Goal: Task Accomplishment & Management: Manage account settings

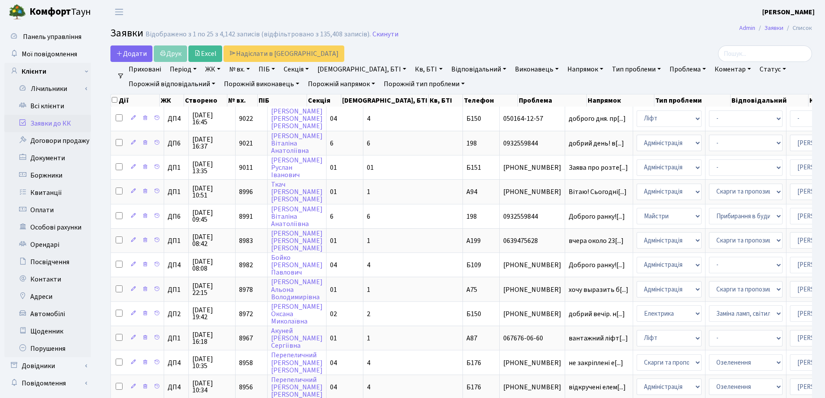
select select "25"
click at [378, 35] on link "Скинути" at bounding box center [386, 34] width 26 height 8
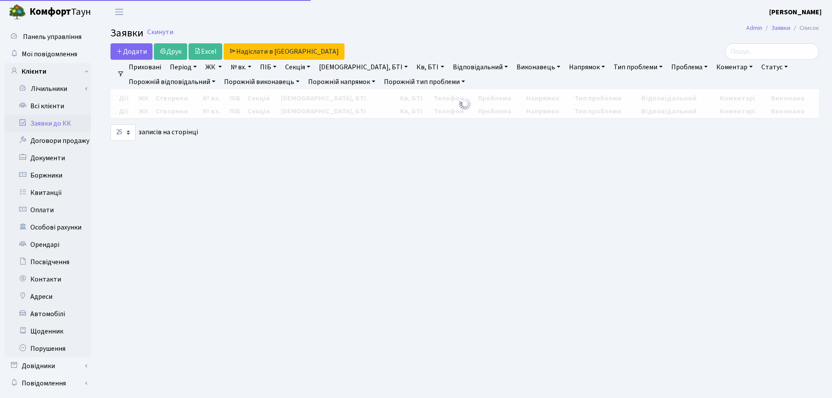
select select "25"
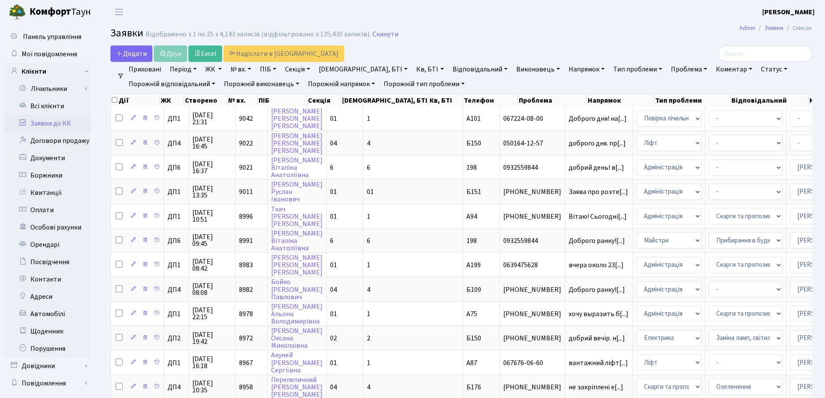
click at [45, 123] on link "Заявки до КК" at bounding box center [47, 123] width 87 height 17
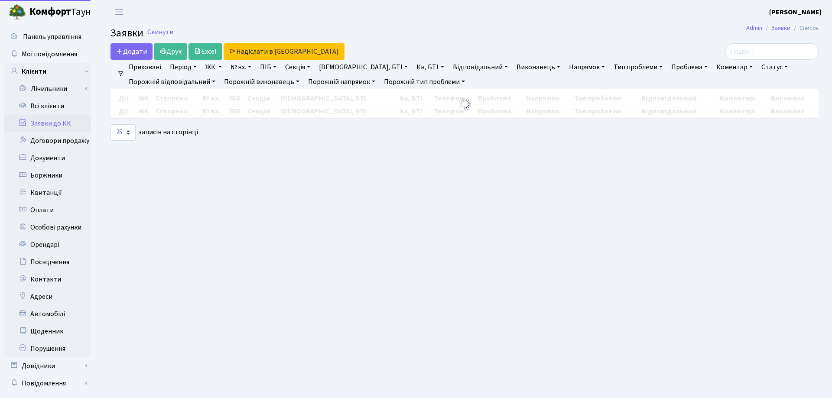
select select "25"
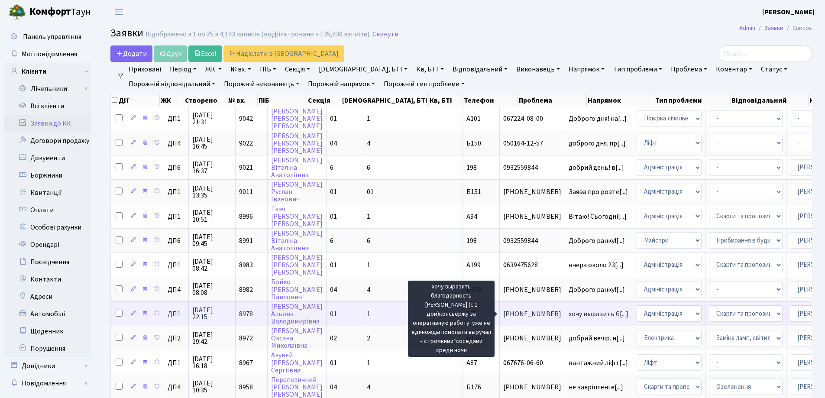
click at [569, 314] on span "хочу выразить б[...]" at bounding box center [599, 314] width 60 height 10
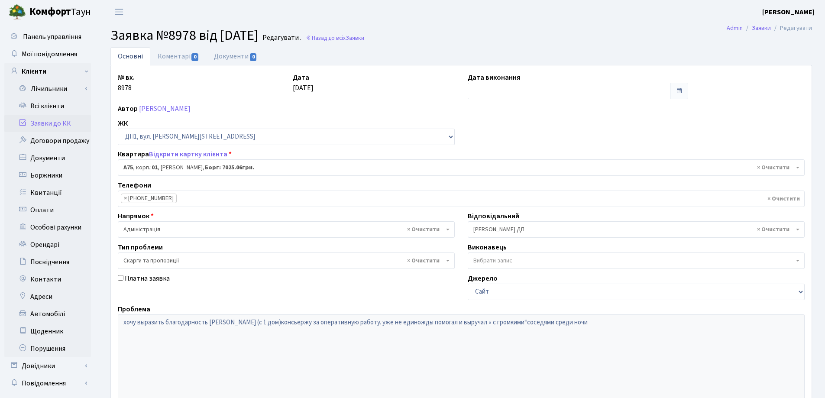
select select "29674"
select select "55"
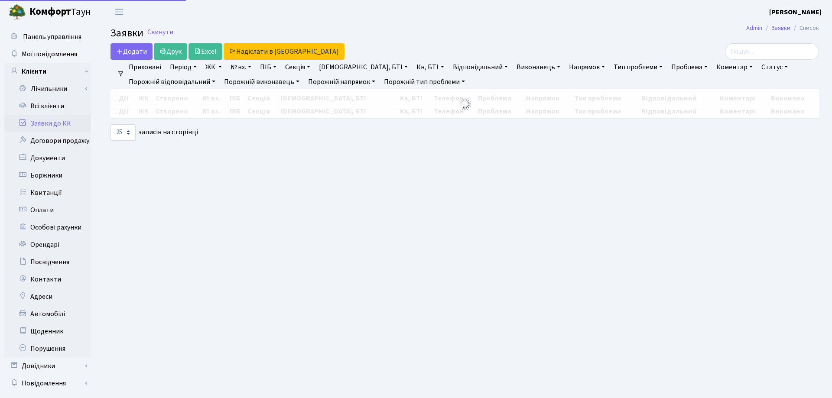
select select "25"
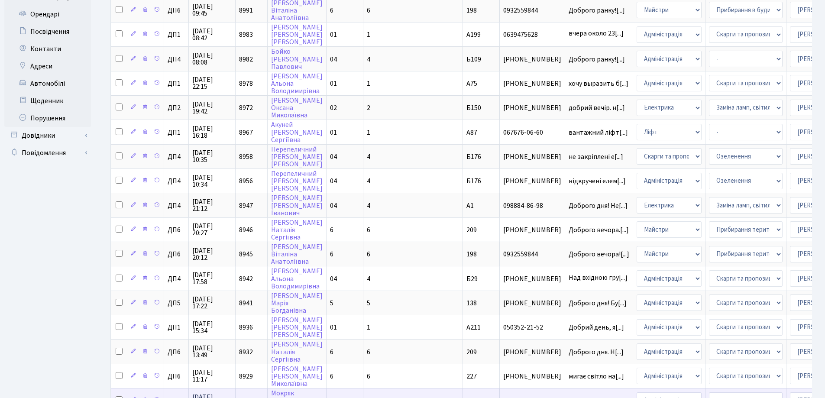
scroll to position [303, 0]
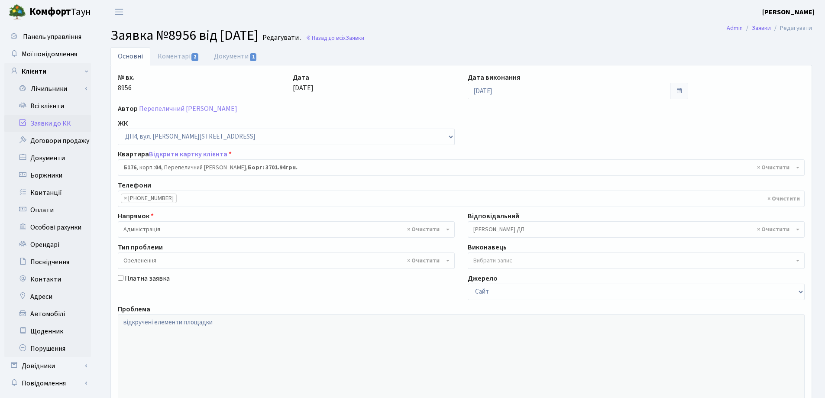
select select "34012"
select select "65"
click at [178, 57] on link "Коментарі 2" at bounding box center [178, 56] width 56 height 18
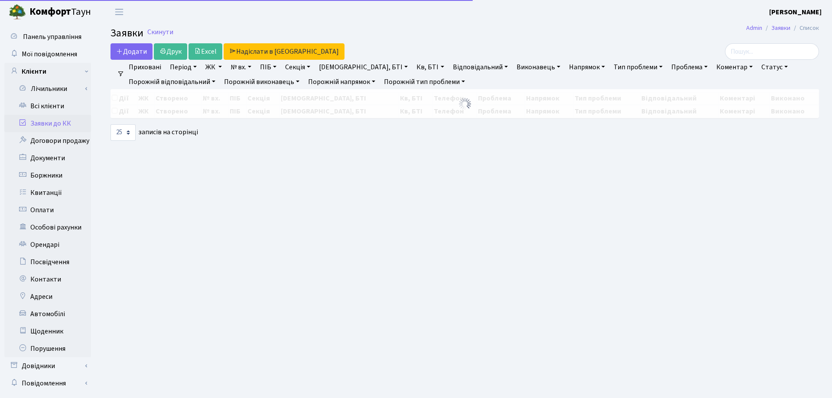
select select "25"
